Goal: Obtain resource: Download file/media

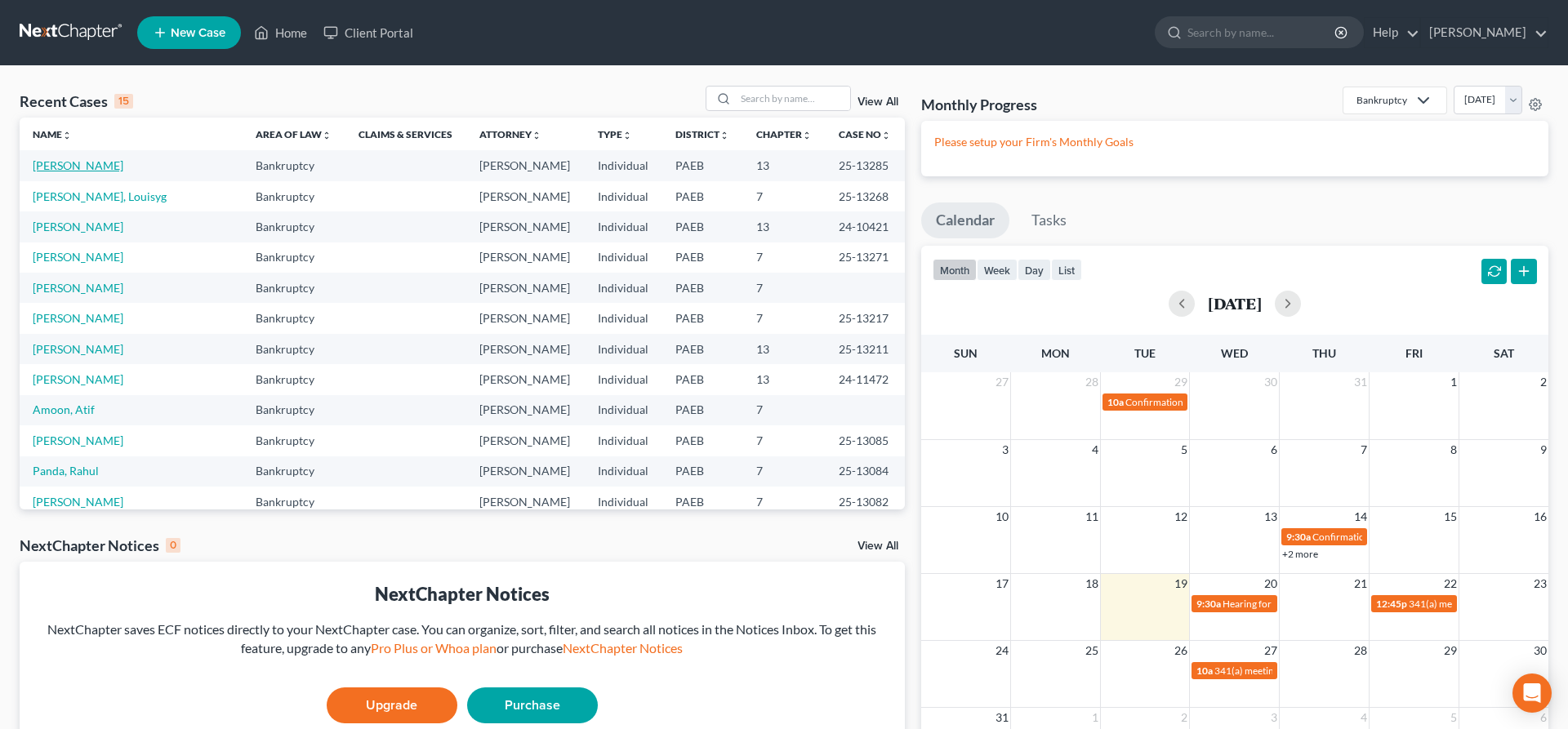
click at [55, 167] on link "[PERSON_NAME]" at bounding box center [78, 164] width 91 height 14
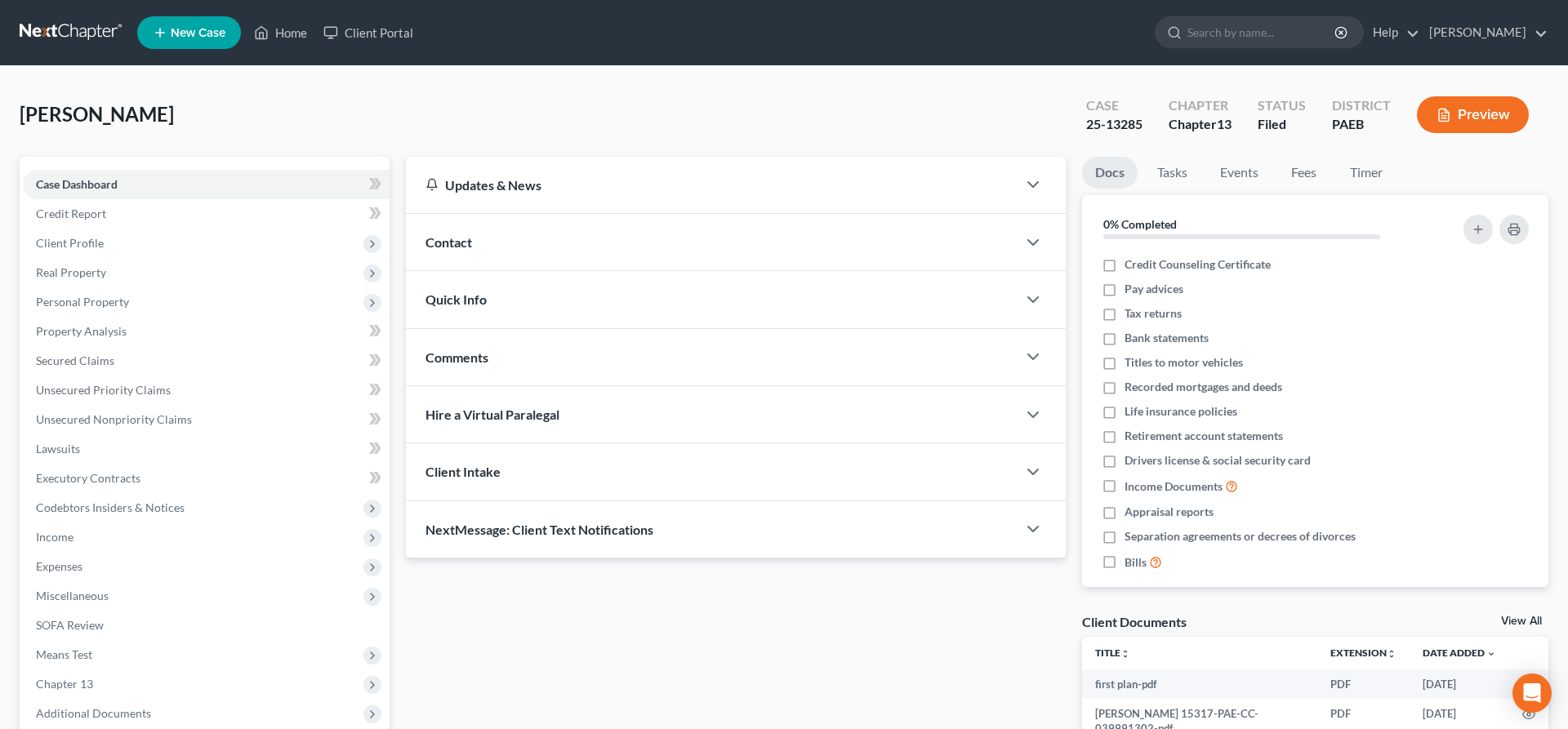
scroll to position [166, 0]
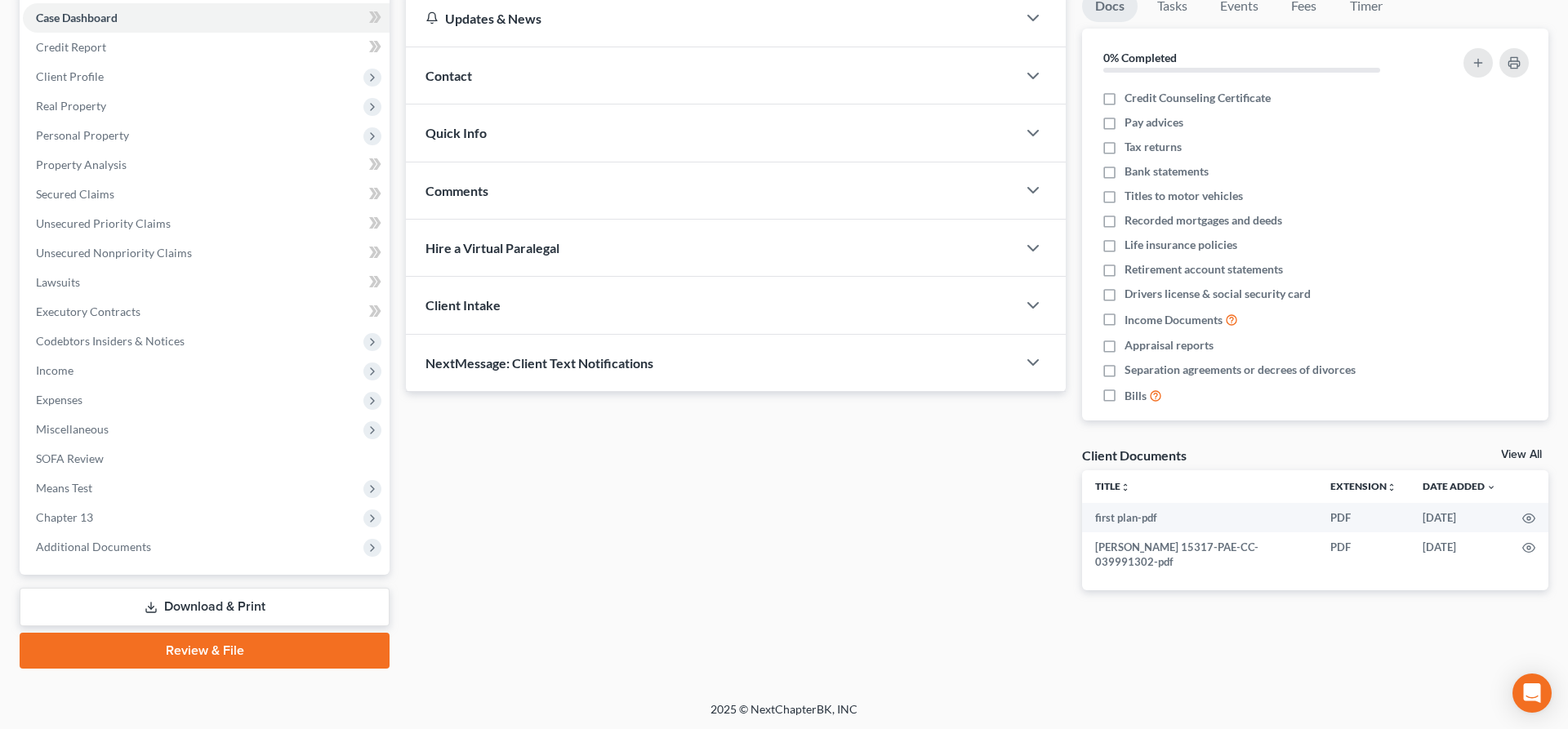
click at [1504, 454] on link "View All" at bounding box center [1522, 454] width 41 height 11
select select "2"
select select "8"
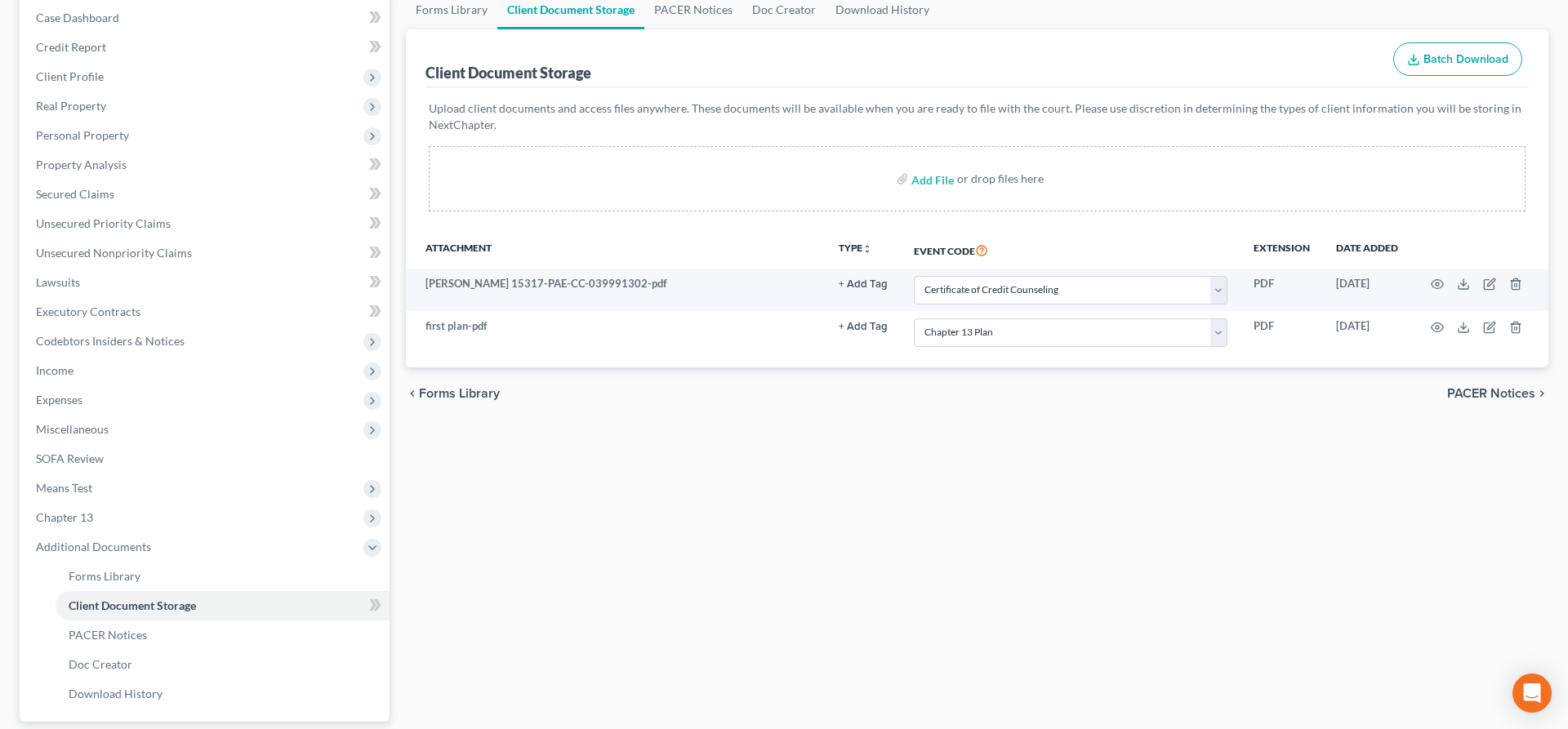
scroll to position [313, 0]
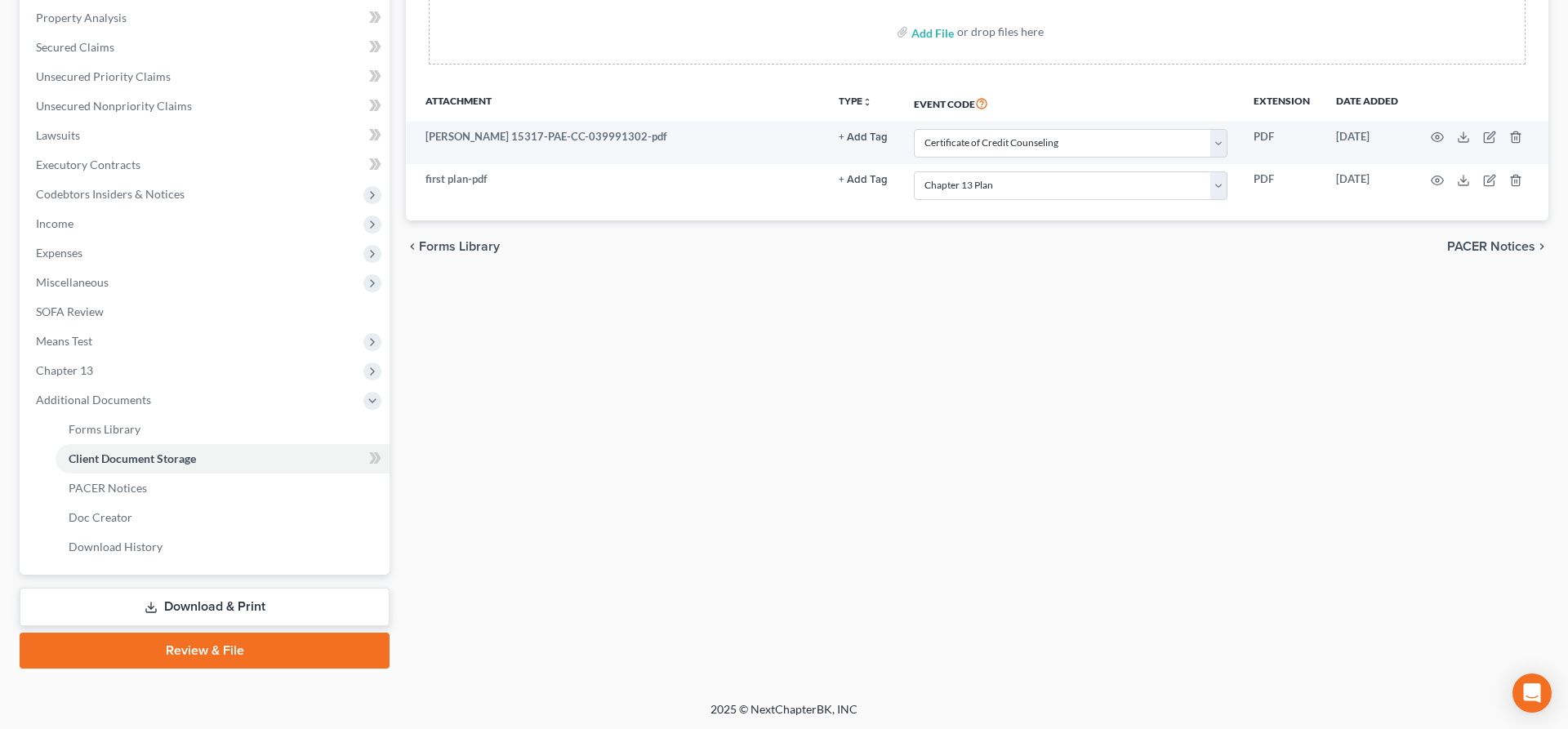
click at [271, 609] on link "Download & Print" at bounding box center [205, 607] width 370 height 38
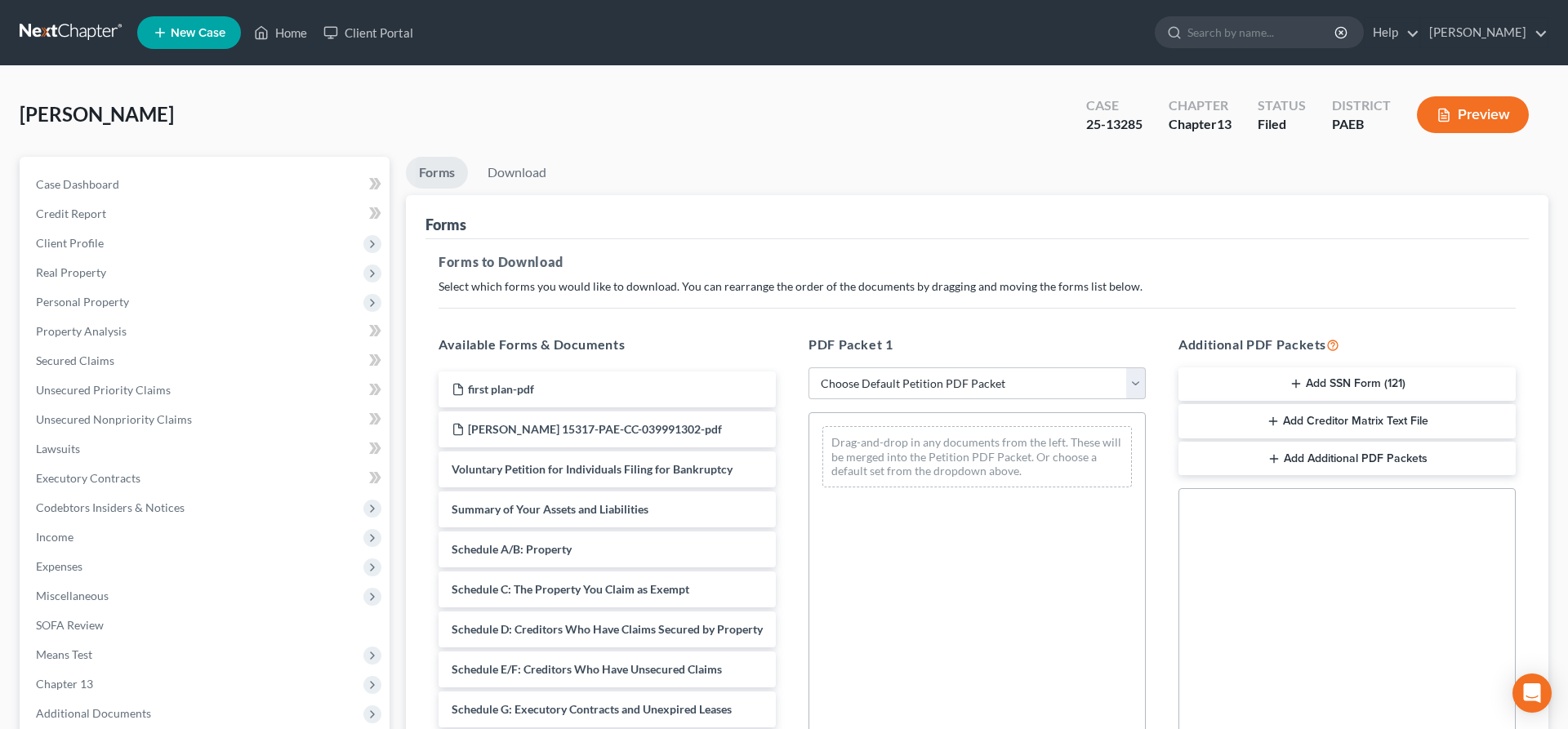
click at [1289, 422] on button "Add Creditor Matrix Text File" at bounding box center [1347, 421] width 338 height 35
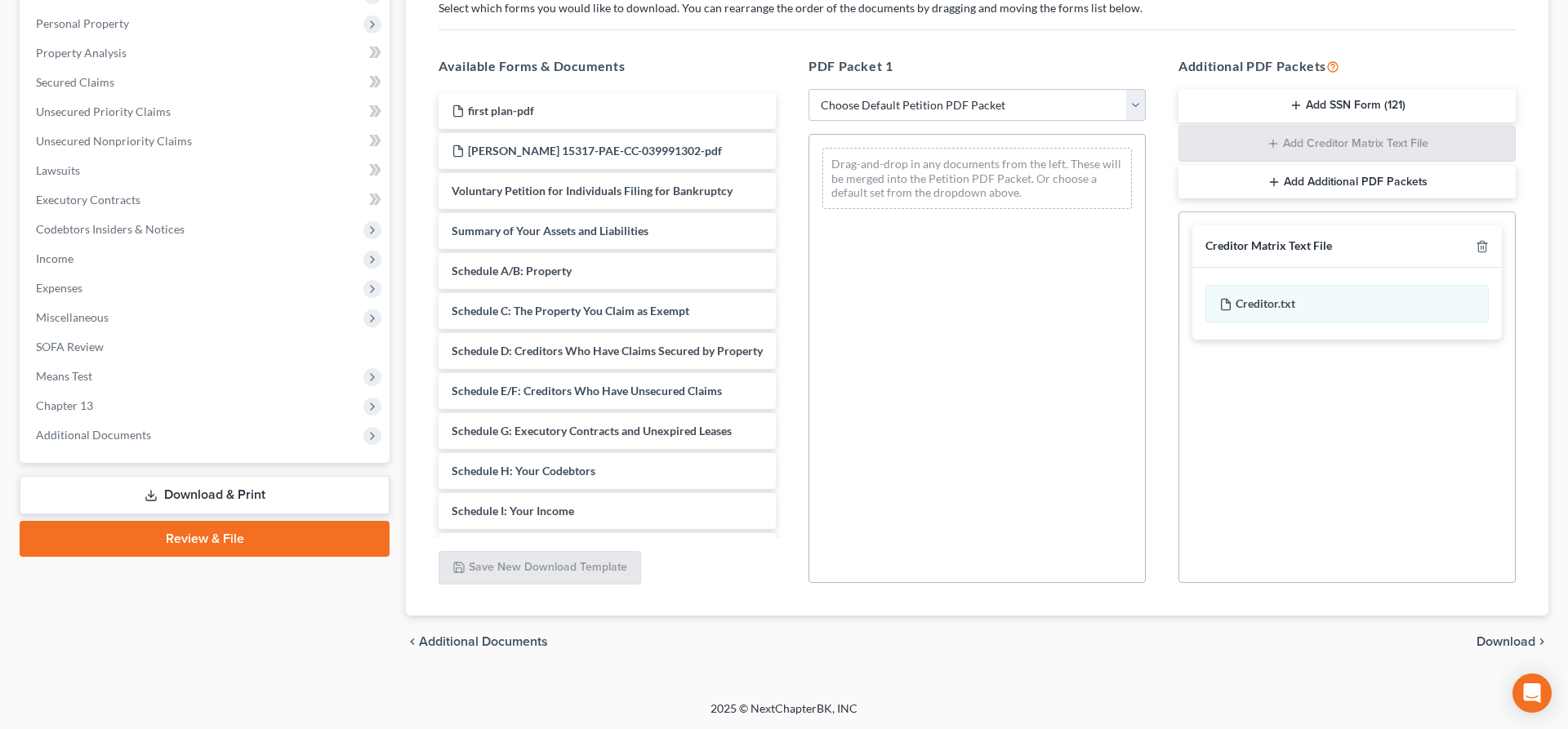
click at [1515, 636] on span "Download" at bounding box center [1505, 642] width 59 height 13
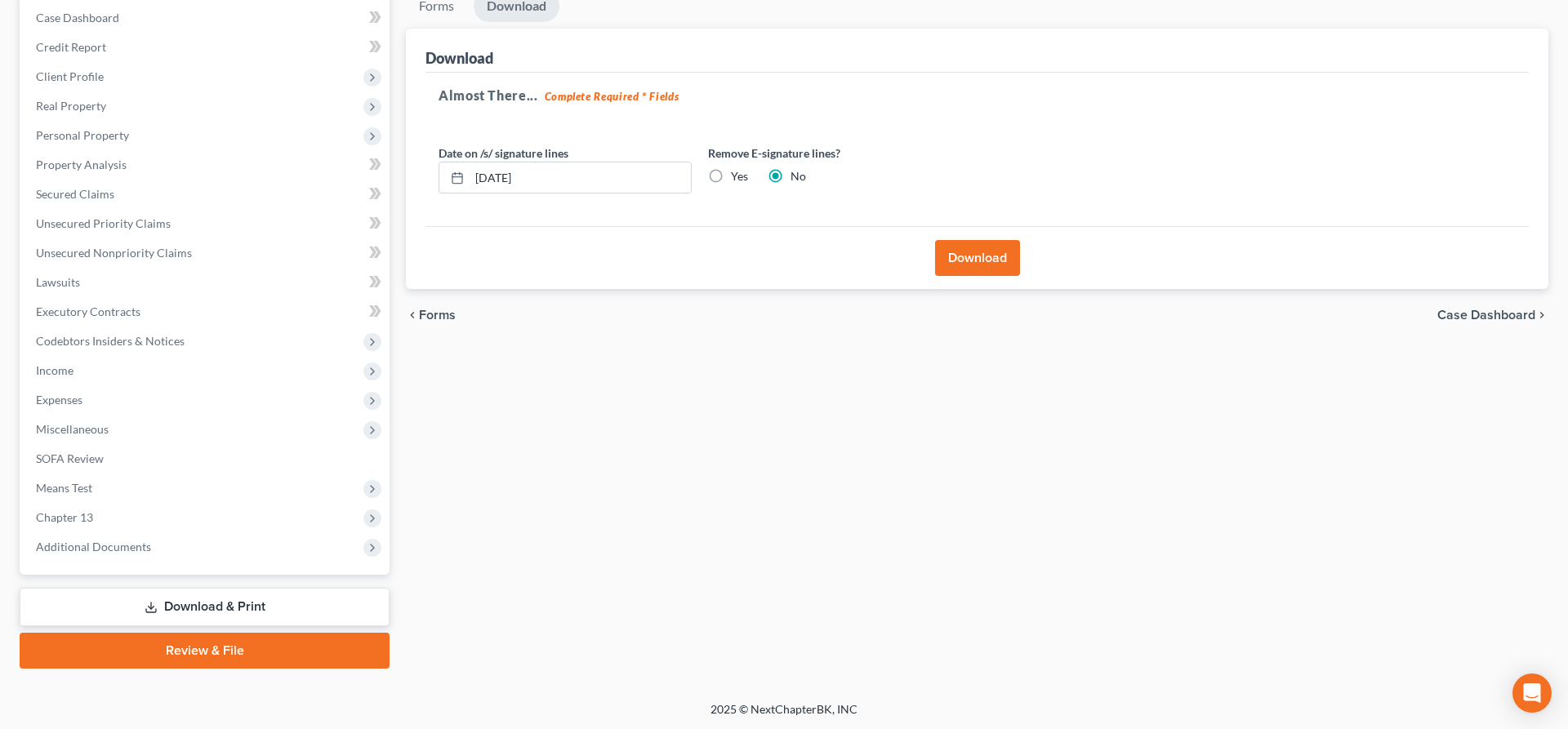
click at [982, 249] on button "Download" at bounding box center [977, 258] width 85 height 36
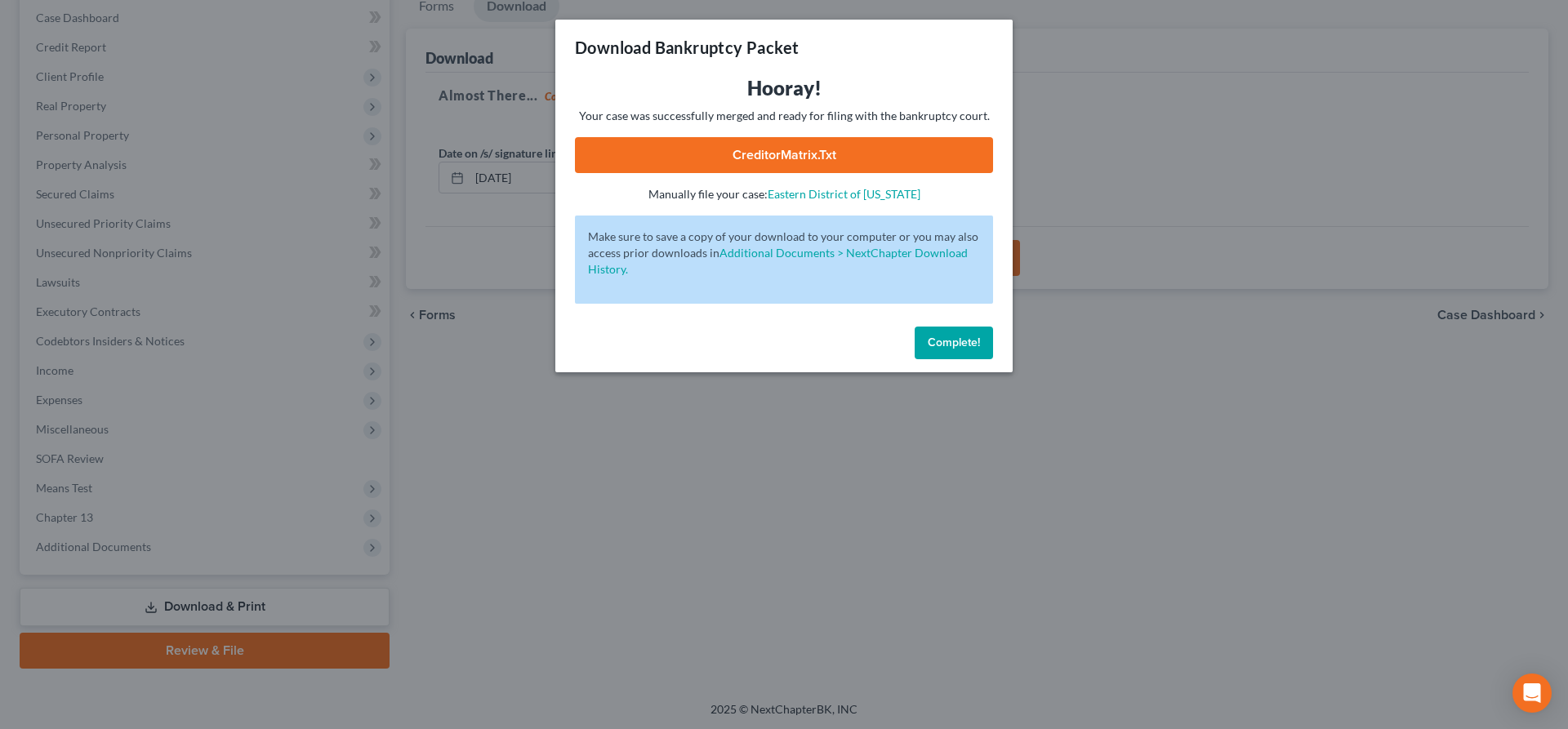
click at [787, 162] on link "CreditorMatrix.txt" at bounding box center [784, 155] width 418 height 36
